Goal: Information Seeking & Learning: Check status

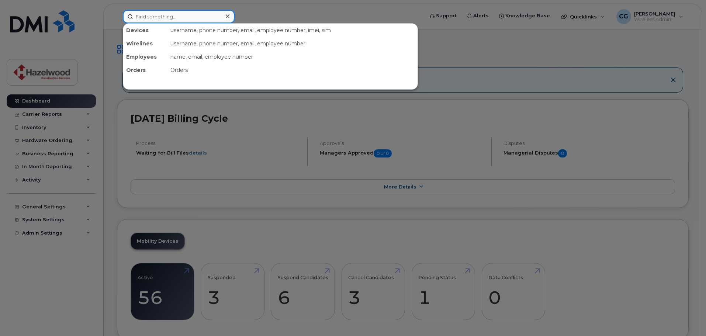
click at [185, 15] on input at bounding box center [179, 16] width 112 height 13
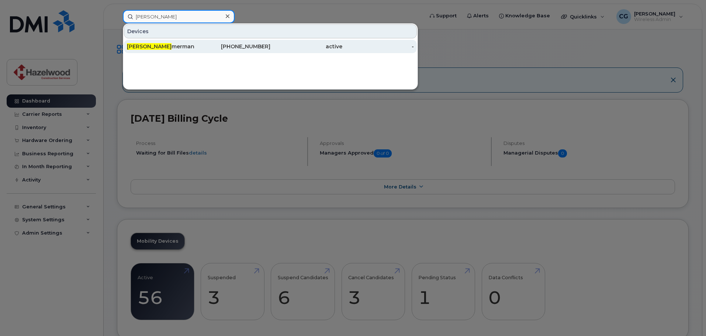
type input "chad zim"
drag, startPoint x: 158, startPoint y: 49, endPoint x: 152, endPoint y: 47, distance: 6.3
click at [156, 49] on div "Chad Zim merman" at bounding box center [163, 46] width 72 height 7
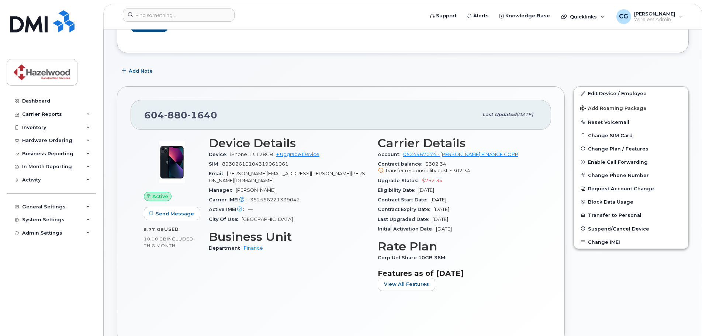
scroll to position [74, 0]
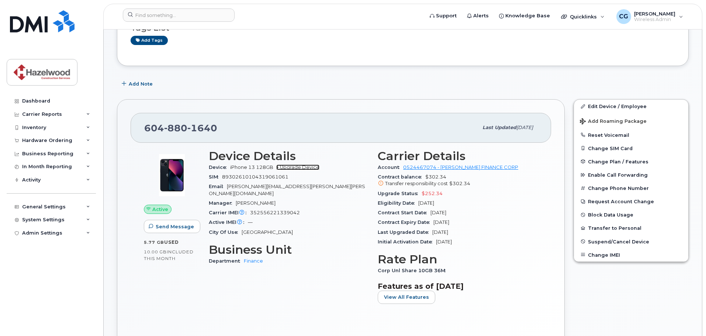
click at [293, 168] on link "+ Upgrade Device" at bounding box center [297, 168] width 43 height 6
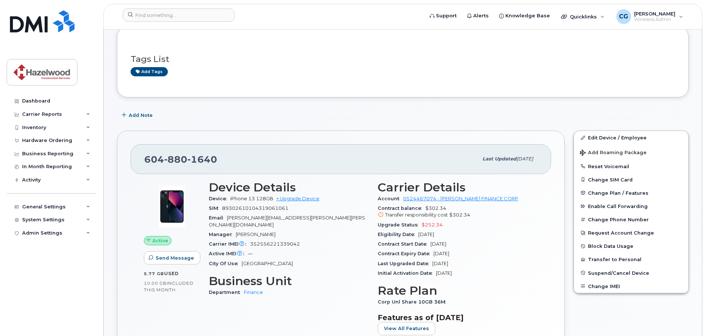
scroll to position [0, 0]
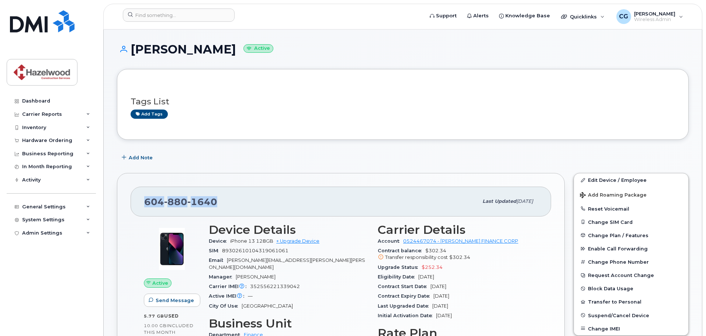
drag, startPoint x: 221, startPoint y: 201, endPoint x: 145, endPoint y: 200, distance: 76.0
click at [145, 200] on div "604 880 1640" at bounding box center [311, 201] width 334 height 15
copy span "604 880 1640"
click at [442, 292] on div "Contract Expiry Date Jun 19, 2026" at bounding box center [458, 297] width 160 height 10
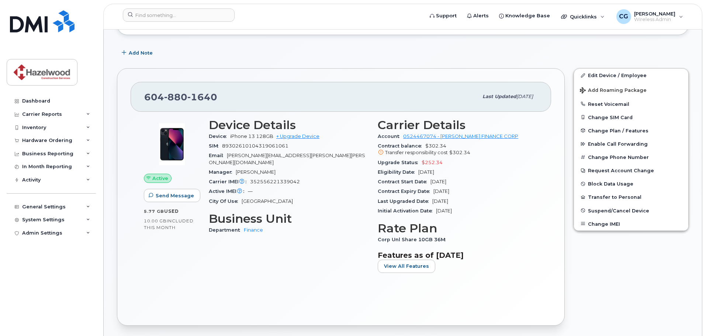
scroll to position [111, 0]
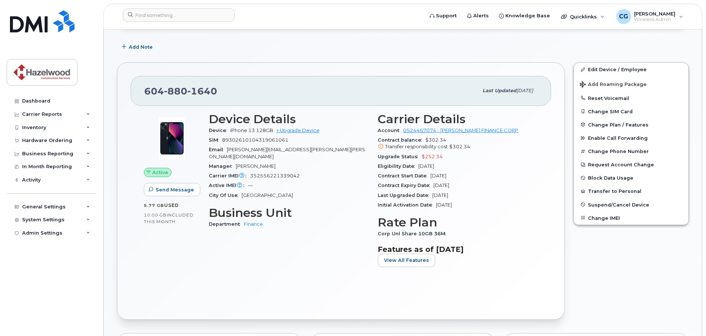
click at [423, 143] on div "Contract balance $302.34 Transfer responsibility cost $302.34" at bounding box center [458, 143] width 160 height 17
click at [43, 128] on div "Inventory" at bounding box center [34, 128] width 24 height 6
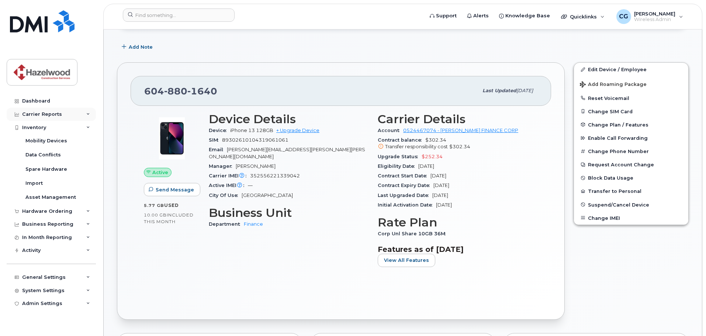
click at [48, 111] on div "Carrier Reports" at bounding box center [42, 114] width 40 height 6
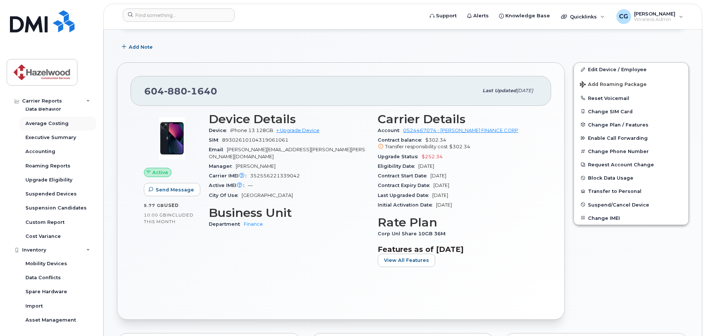
scroll to position [74, 0]
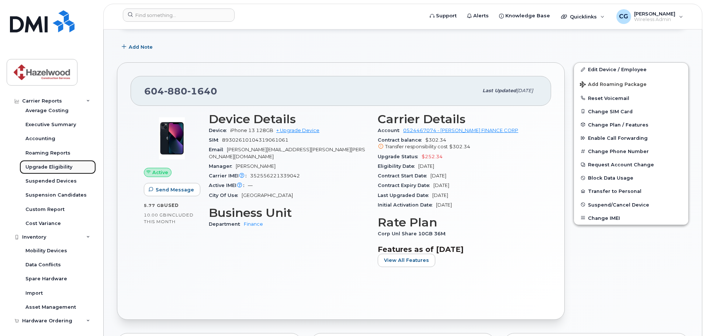
click at [53, 168] on div "Upgrade Eligibility" at bounding box center [48, 167] width 47 height 7
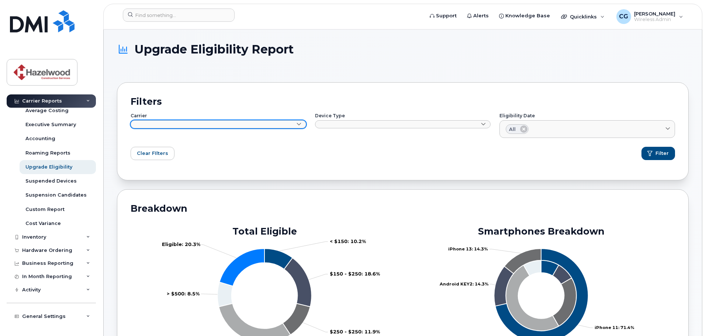
click at [299, 123] on icon at bounding box center [299, 124] width 5 height 5
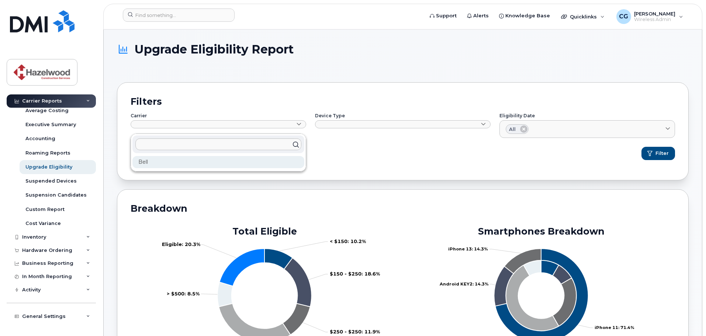
click at [272, 161] on div "Bell" at bounding box center [218, 162] width 172 height 12
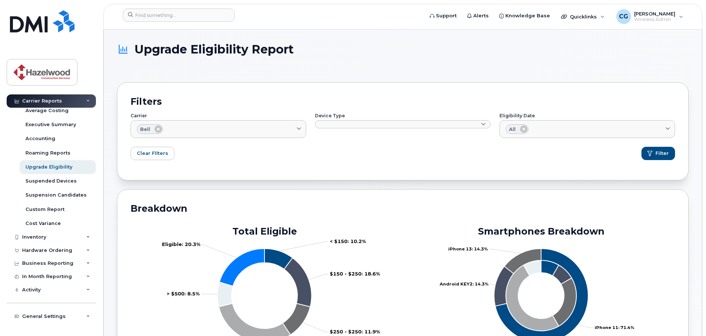
click at [480, 118] on div "Device Type Smartphones Only Data Only" at bounding box center [403, 124] width 176 height 20
click at [481, 123] on span at bounding box center [483, 124] width 7 height 7
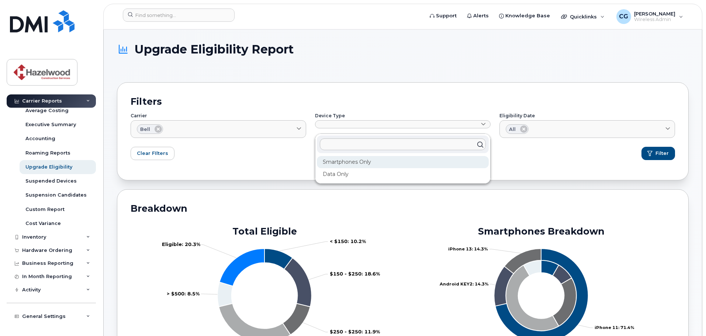
click at [452, 166] on div "Smartphones Only" at bounding box center [403, 162] width 172 height 12
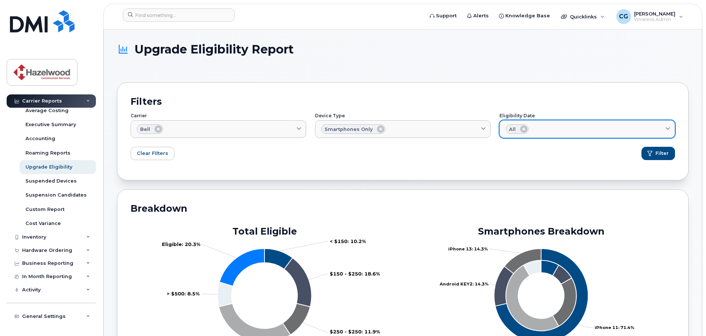
click at [565, 130] on div "All" at bounding box center [587, 129] width 163 height 10
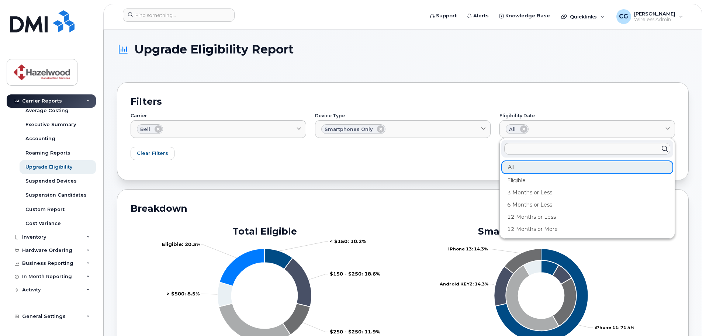
click at [517, 93] on div "Filters Carrier Bell Bell Device Type Smartphones Only Smartphones Only Data On…" at bounding box center [403, 131] width 572 height 98
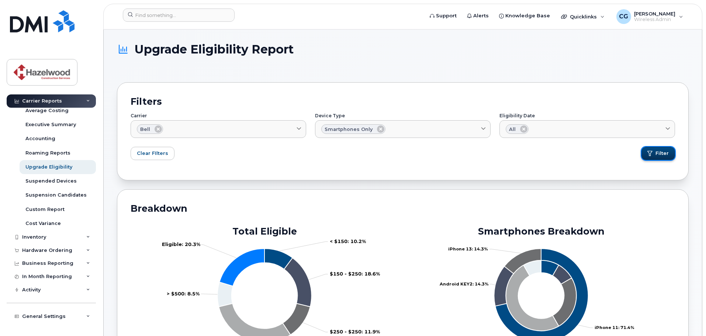
click at [656, 151] on button "Filter" at bounding box center [659, 153] width 34 height 13
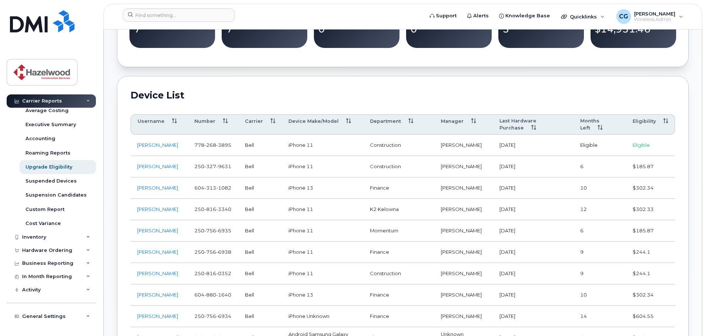
scroll to position [369, 0]
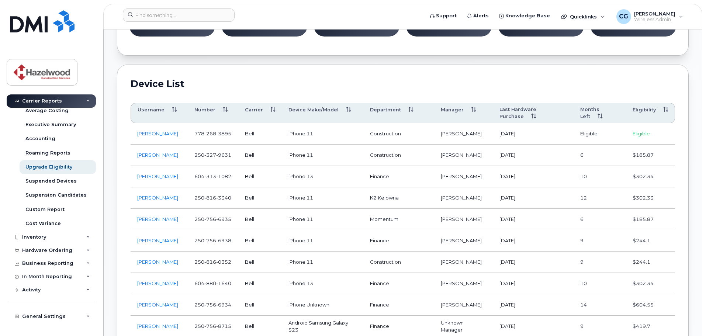
click at [645, 109] on th "Eligibility" at bounding box center [650, 113] width 49 height 21
click at [645, 110] on th "Eligibility" at bounding box center [650, 113] width 49 height 21
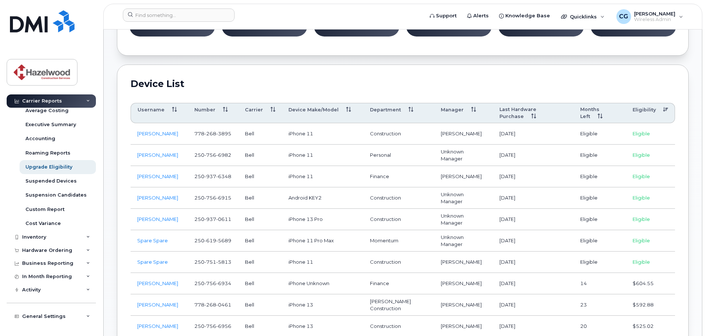
click at [587, 107] on th "Months Left" at bounding box center [600, 113] width 52 height 21
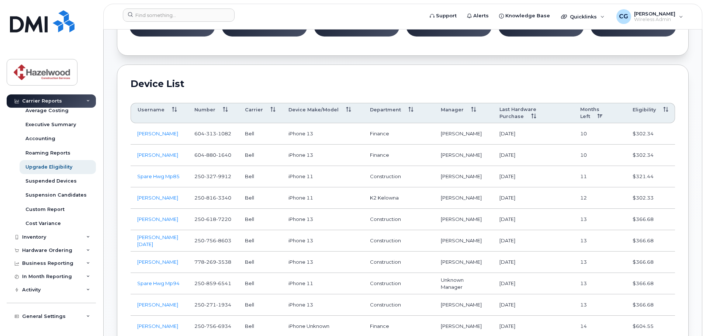
click at [587, 107] on th "Months Left" at bounding box center [600, 113] width 52 height 21
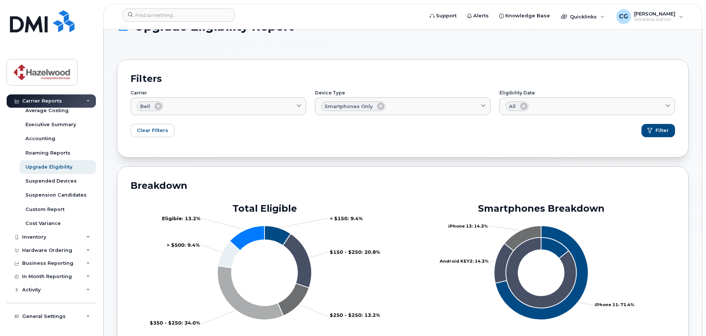
scroll to position [0, 0]
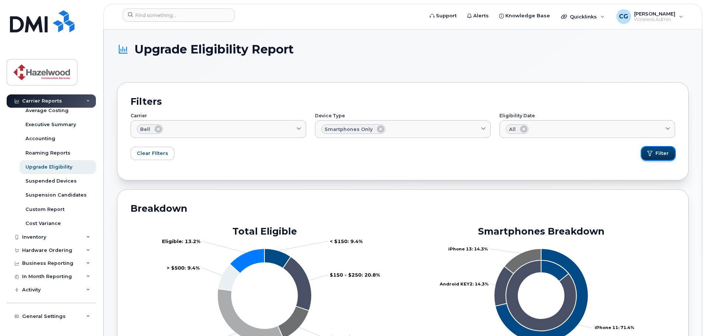
click at [662, 155] on span "Filter" at bounding box center [662, 153] width 13 height 7
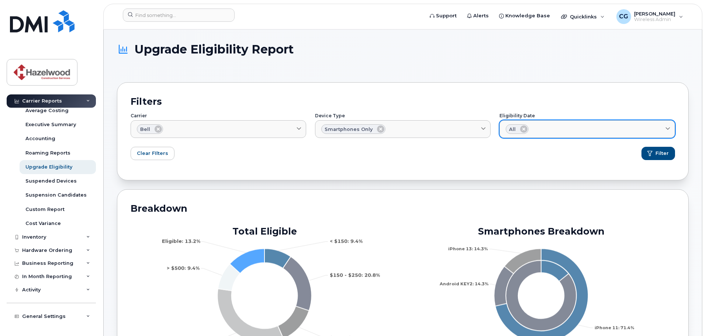
drag, startPoint x: 633, startPoint y: 135, endPoint x: 615, endPoint y: 135, distance: 17.7
click at [633, 135] on link "All" at bounding box center [588, 129] width 176 height 18
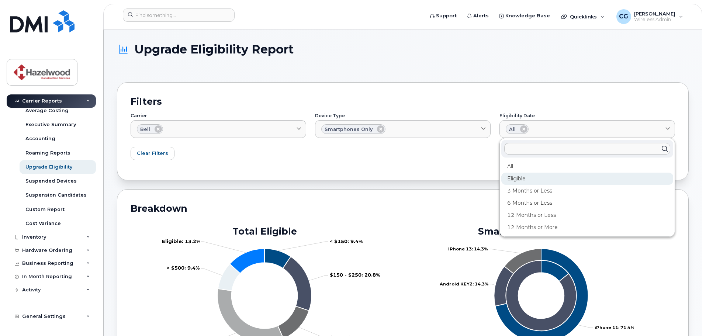
click at [540, 197] on div "Eligible" at bounding box center [588, 203] width 172 height 12
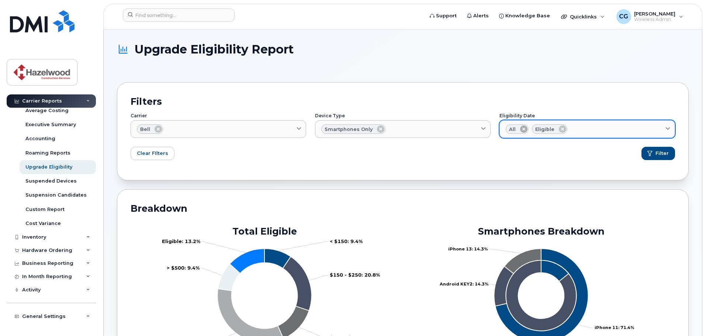
click at [525, 128] on icon at bounding box center [523, 128] width 7 height 7
click at [568, 128] on div "Eligible" at bounding box center [587, 129] width 163 height 10
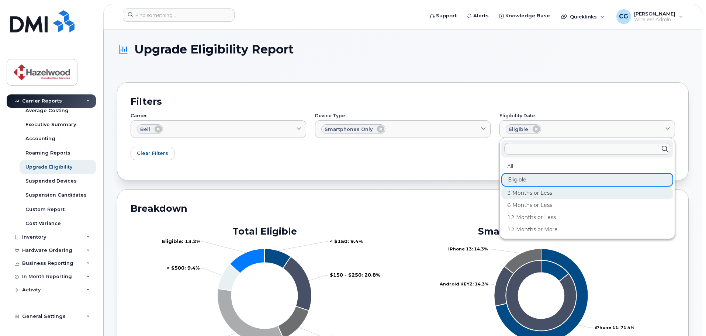
click at [546, 211] on div "3 Months or Less" at bounding box center [588, 217] width 172 height 12
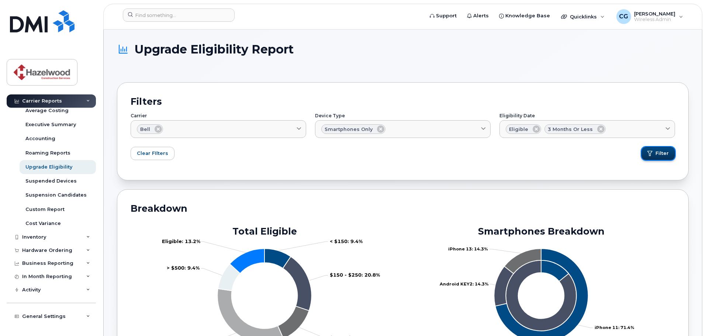
click at [657, 152] on span "Filter" at bounding box center [662, 153] width 13 height 7
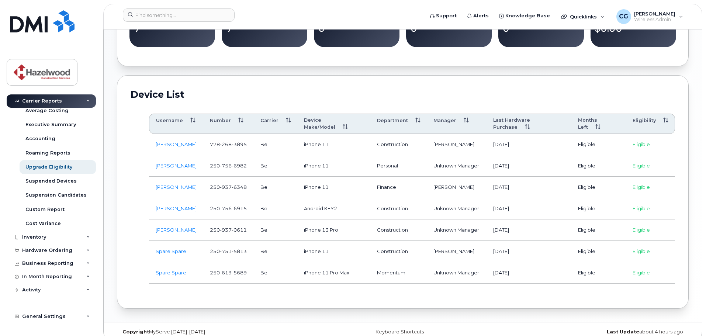
scroll to position [361, 0]
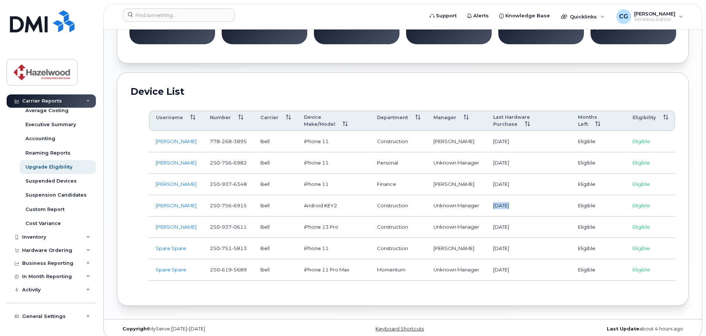
drag, startPoint x: 508, startPoint y: 200, endPoint x: 492, endPoint y: 201, distance: 16.6
click at [492, 201] on td "2020-02-24" at bounding box center [529, 205] width 85 height 21
click at [502, 199] on td "2020-02-24" at bounding box center [529, 205] width 85 height 21
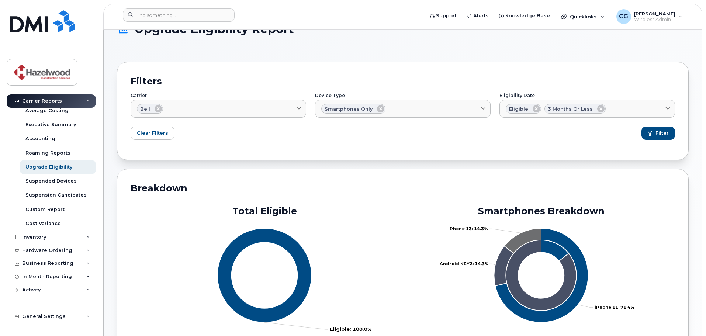
scroll to position [0, 0]
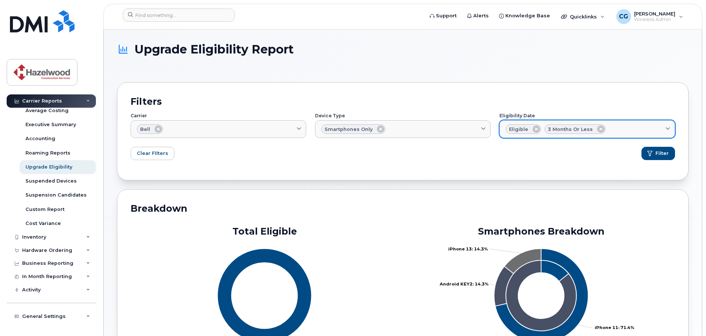
click at [621, 127] on div "Eligible 3 Months or Less" at bounding box center [587, 129] width 163 height 10
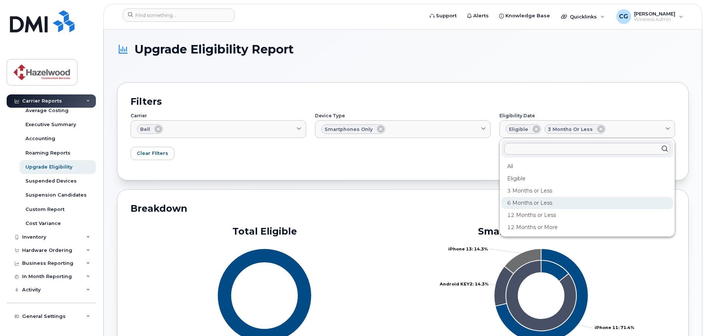
click at [546, 221] on div "6 Months or Less" at bounding box center [588, 227] width 172 height 12
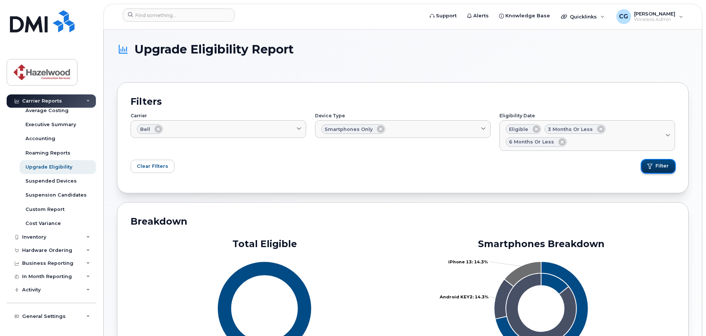
click at [658, 163] on span "Filter" at bounding box center [662, 166] width 13 height 7
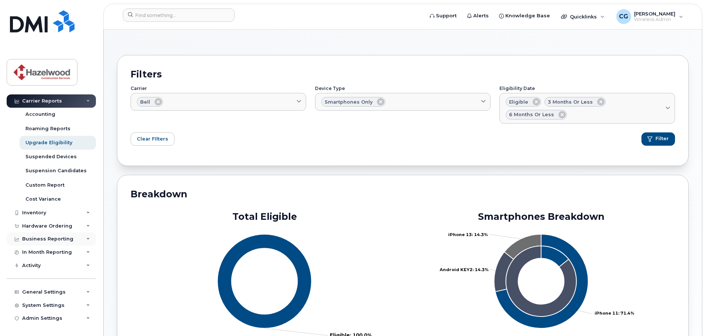
scroll to position [74, 0]
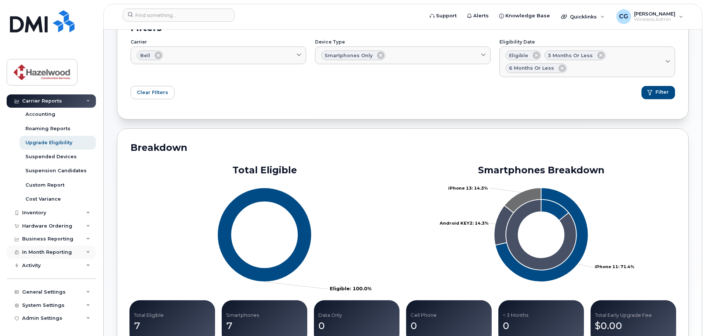
click at [77, 250] on div "In Month Reporting" at bounding box center [51, 252] width 89 height 13
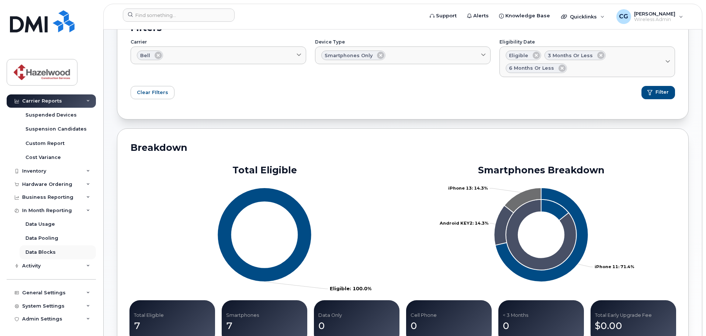
scroll to position [140, 0]
click at [70, 290] on div "General Settings" at bounding box center [51, 292] width 89 height 13
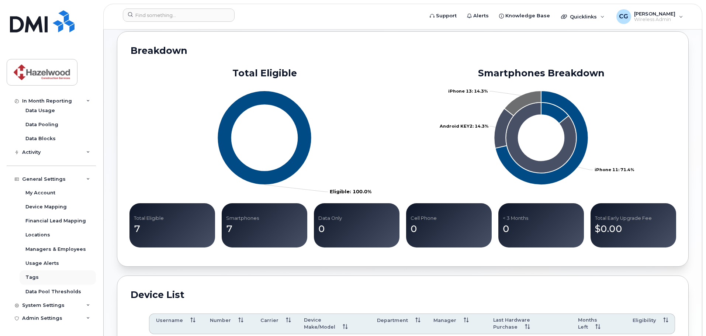
scroll to position [185, 0]
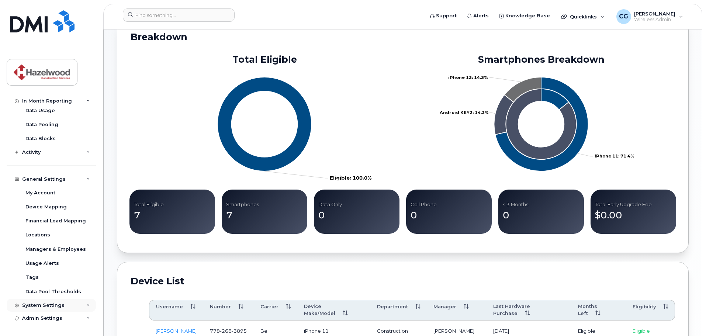
click at [57, 306] on div "System Settings" at bounding box center [43, 306] width 42 height 6
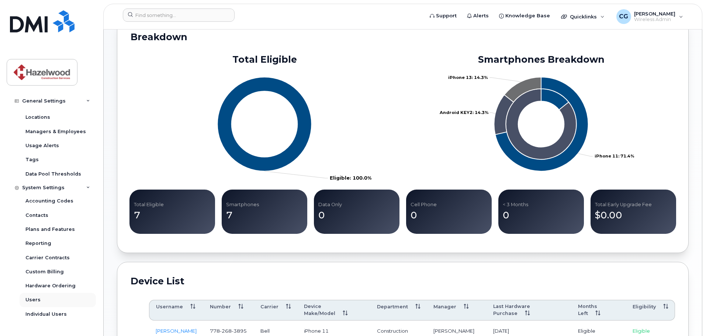
scroll to position [380, 0]
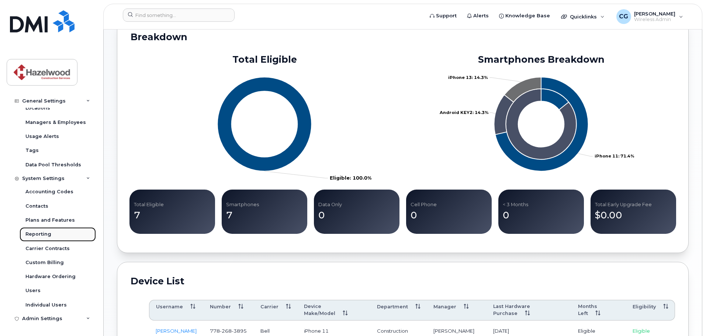
click at [48, 232] on div "Reporting" at bounding box center [38, 234] width 26 height 7
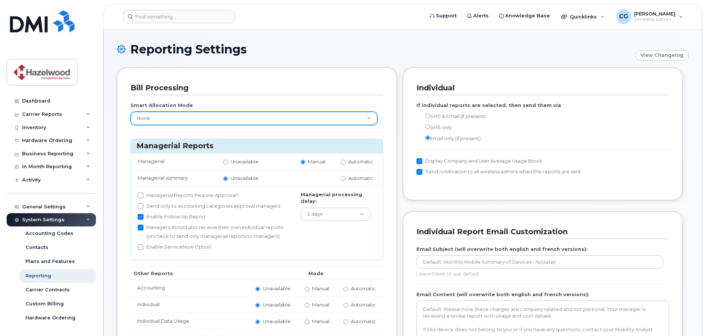
click at [368, 117] on select "None Within Plan" at bounding box center [254, 118] width 247 height 13
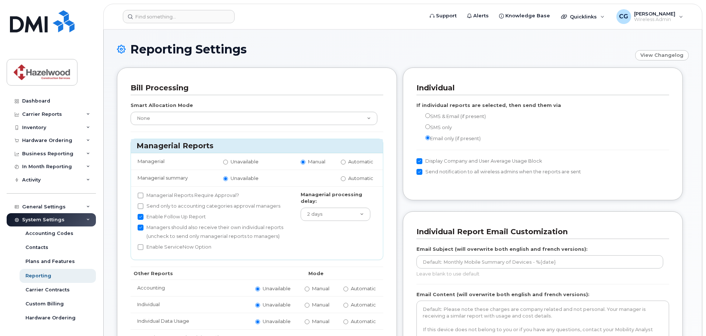
click at [362, 62] on div "Reporting Settings View Changelog" at bounding box center [403, 55] width 572 height 25
click at [355, 47] on h1 "Reporting Settings" at bounding box center [374, 49] width 515 height 13
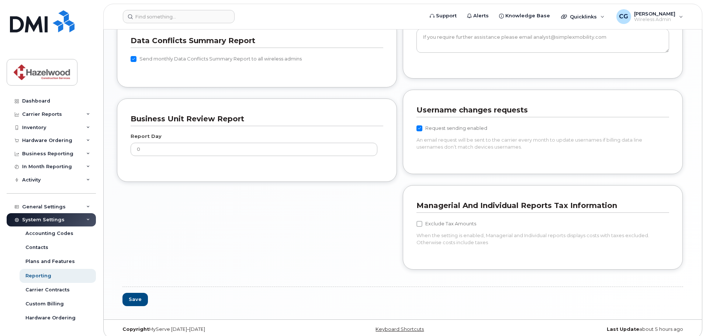
scroll to position [628, 0]
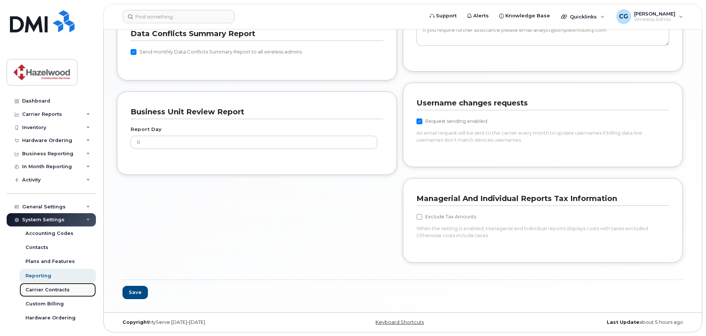
click at [53, 291] on div "Carrier Contracts" at bounding box center [47, 290] width 44 height 7
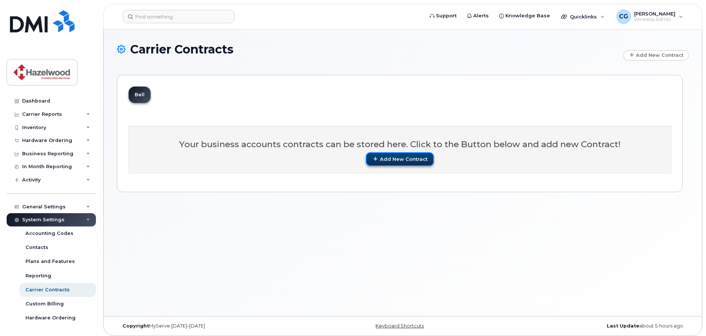
click at [394, 157] on button "Add New Contract" at bounding box center [400, 159] width 68 height 14
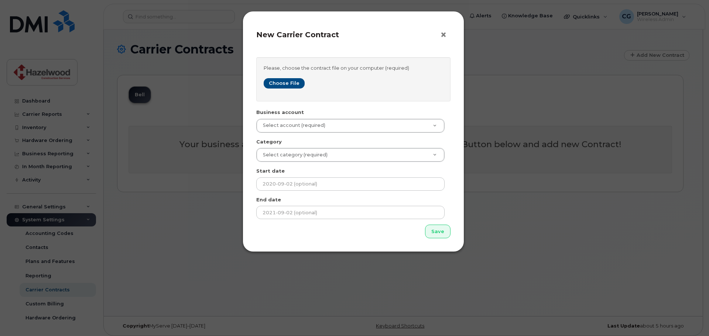
drag, startPoint x: 444, startPoint y: 32, endPoint x: 440, endPoint y: 40, distance: 8.9
click at [444, 32] on span "×" at bounding box center [443, 35] width 7 height 14
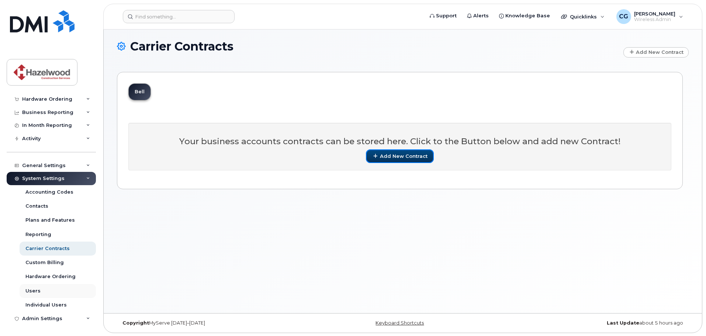
scroll to position [4, 0]
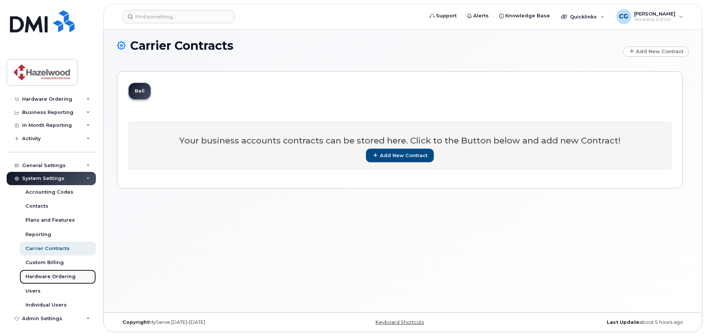
click at [51, 279] on div "Hardware Ordering" at bounding box center [50, 276] width 50 height 7
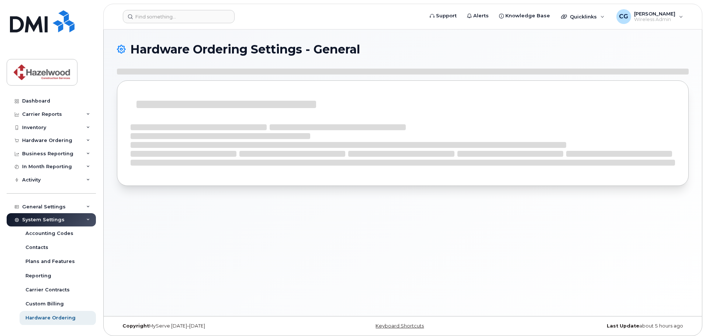
select select "admins"
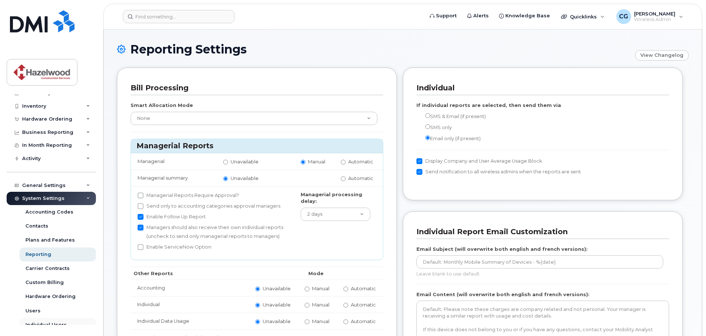
scroll to position [41, 0]
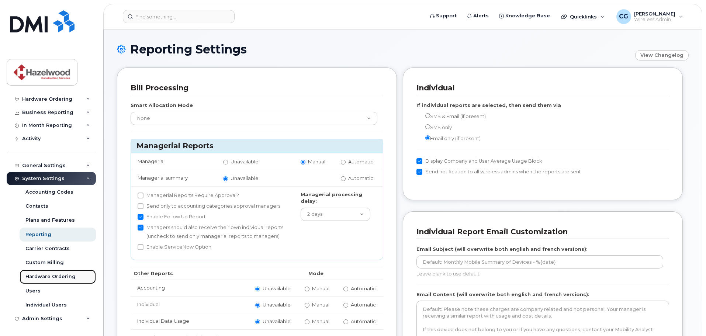
click at [54, 278] on div "Hardware Ordering" at bounding box center [50, 276] width 50 height 7
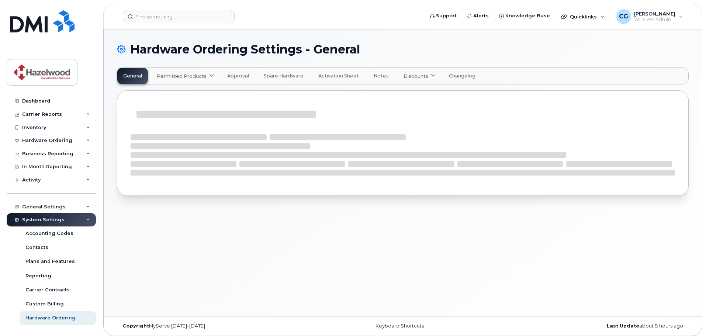
select select "admins"
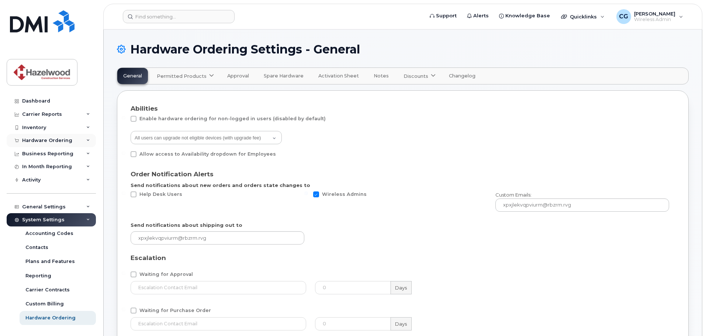
click at [48, 140] on div "Hardware Ordering" at bounding box center [47, 141] width 50 height 6
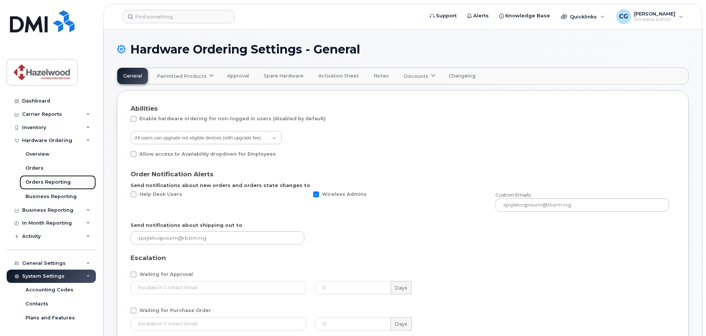
click at [48, 185] on div "Orders Reporting" at bounding box center [47, 182] width 45 height 7
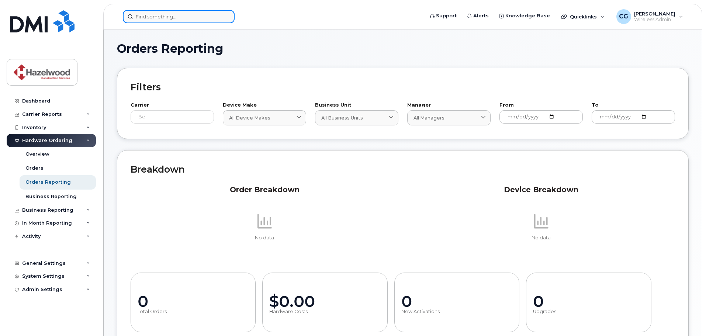
click at [174, 17] on input at bounding box center [179, 16] width 112 height 13
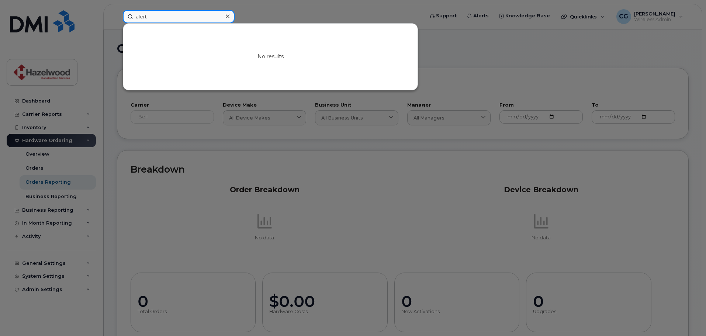
type input "alert"
click at [301, 7] on div at bounding box center [353, 168] width 706 height 336
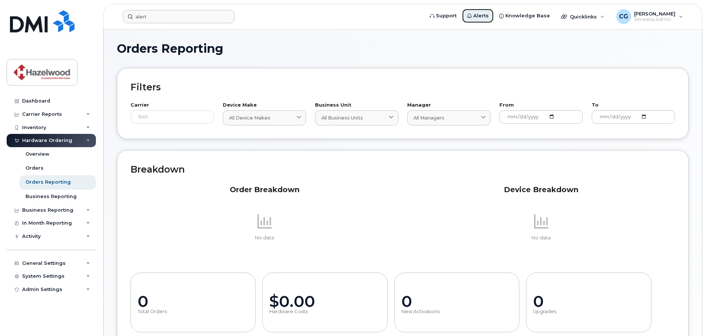
click at [486, 14] on span "Alerts" at bounding box center [480, 15] width 15 height 7
click at [597, 16] on span "Quicklinks" at bounding box center [583, 17] width 27 height 6
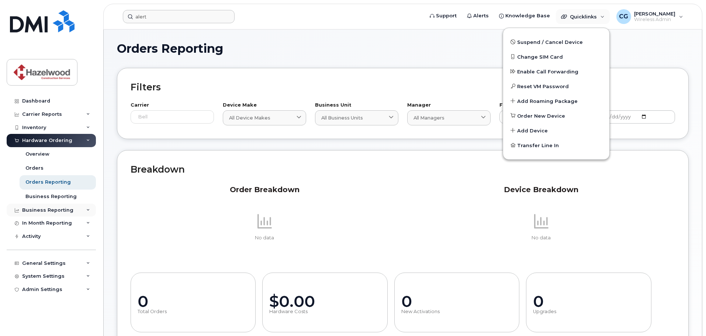
click at [68, 211] on div "Business Reporting" at bounding box center [47, 210] width 51 height 6
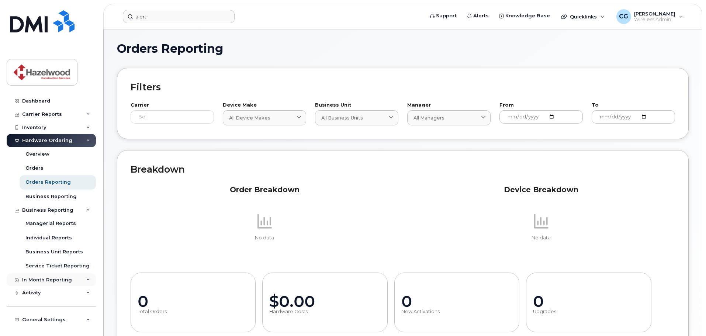
click at [69, 273] on div "In Month Reporting" at bounding box center [51, 279] width 89 height 13
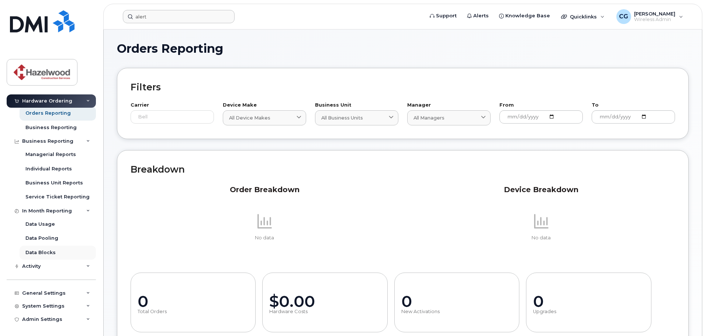
scroll to position [70, 0]
click at [47, 221] on div "Data Usage" at bounding box center [40, 223] width 30 height 7
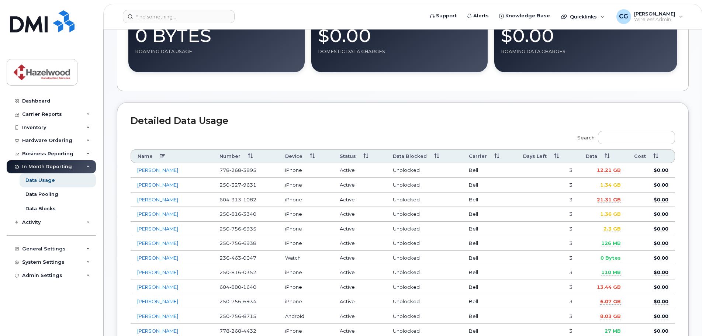
scroll to position [221, 0]
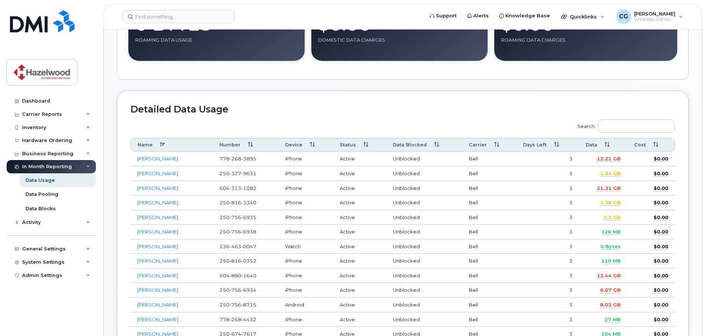
click at [593, 143] on th "Data" at bounding box center [603, 145] width 48 height 14
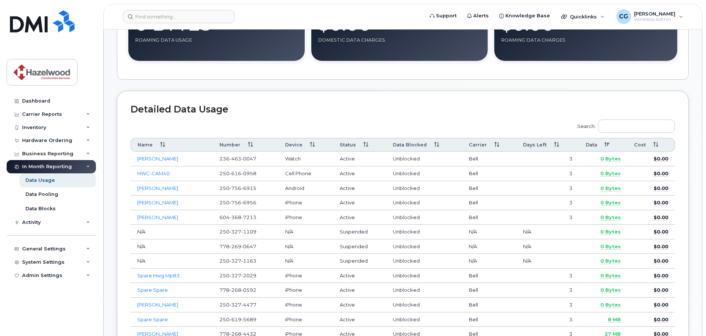
click at [593, 144] on th "Data" at bounding box center [603, 145] width 48 height 14
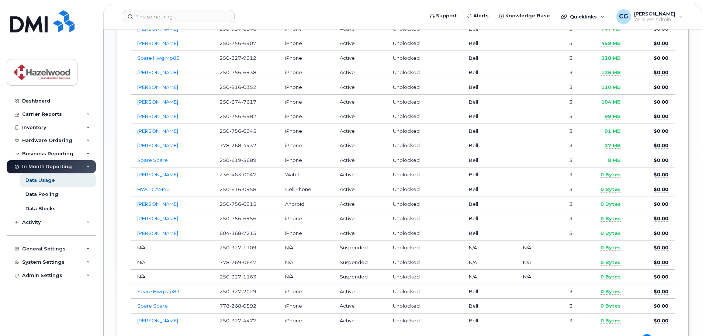
scroll to position [983, 0]
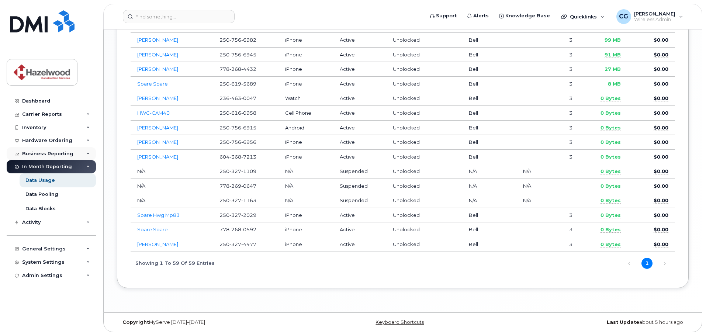
click at [41, 154] on div "Business Reporting" at bounding box center [47, 154] width 51 height 6
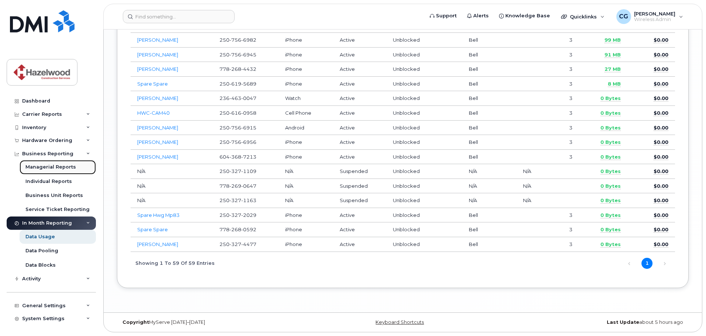
click at [51, 170] on div "Managerial Reports" at bounding box center [50, 167] width 51 height 7
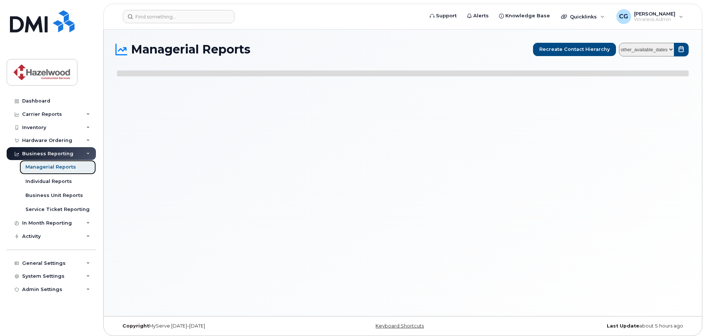
select select
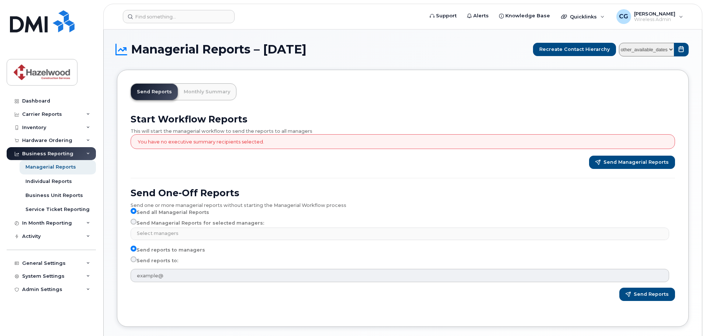
click at [314, 164] on div "Send Managerial Reports" at bounding box center [403, 162] width 545 height 13
click at [198, 88] on link "Monthly Summary" at bounding box center [207, 92] width 58 height 16
click at [195, 94] on link "Monthly Summary" at bounding box center [207, 92] width 58 height 16
click at [211, 136] on div "Start Workflow Reports This will start the managerial workflow to send the repo…" at bounding box center [403, 142] width 545 height 56
click at [209, 149] on div "You have no executive summary recipients selected." at bounding box center [403, 141] width 545 height 15
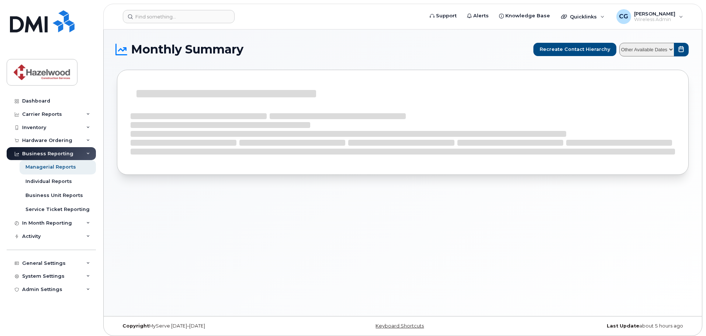
select select
